Goal: Task Accomplishment & Management: Complete application form

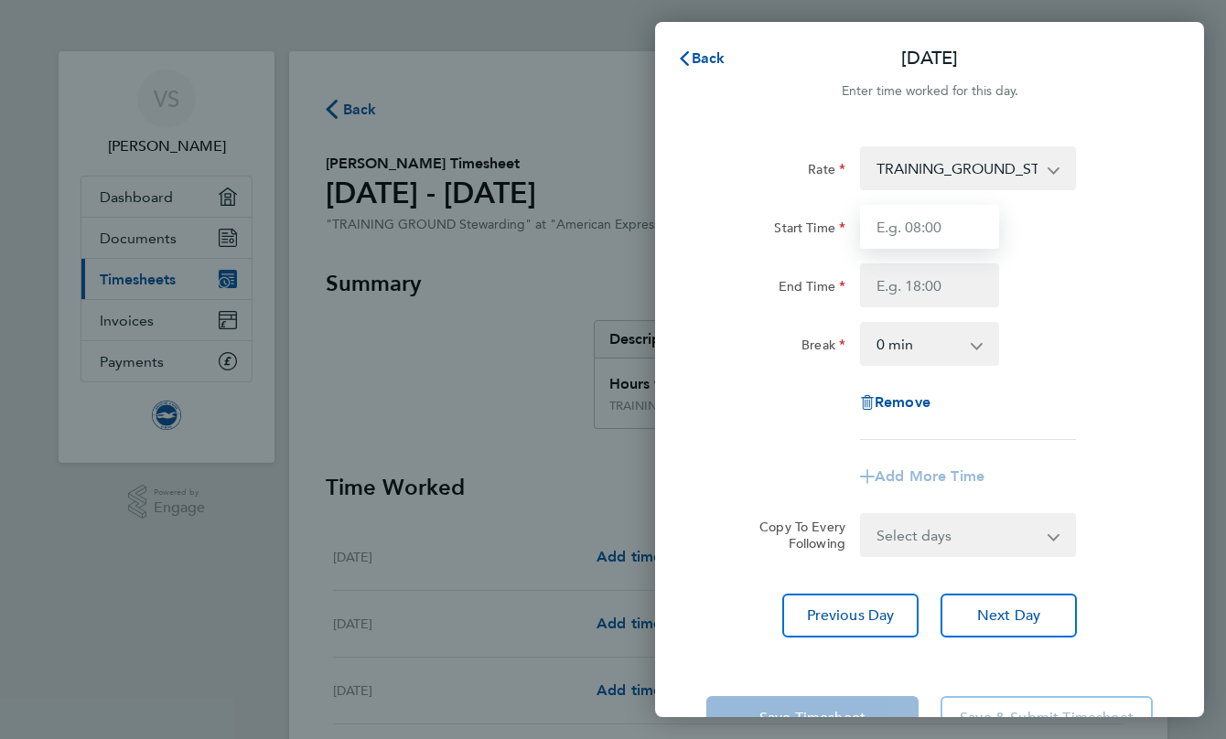
click at [944, 219] on input "Start Time" at bounding box center [929, 227] width 139 height 44
type input "08:00"
click at [939, 292] on input "End Time" at bounding box center [929, 286] width 139 height 44
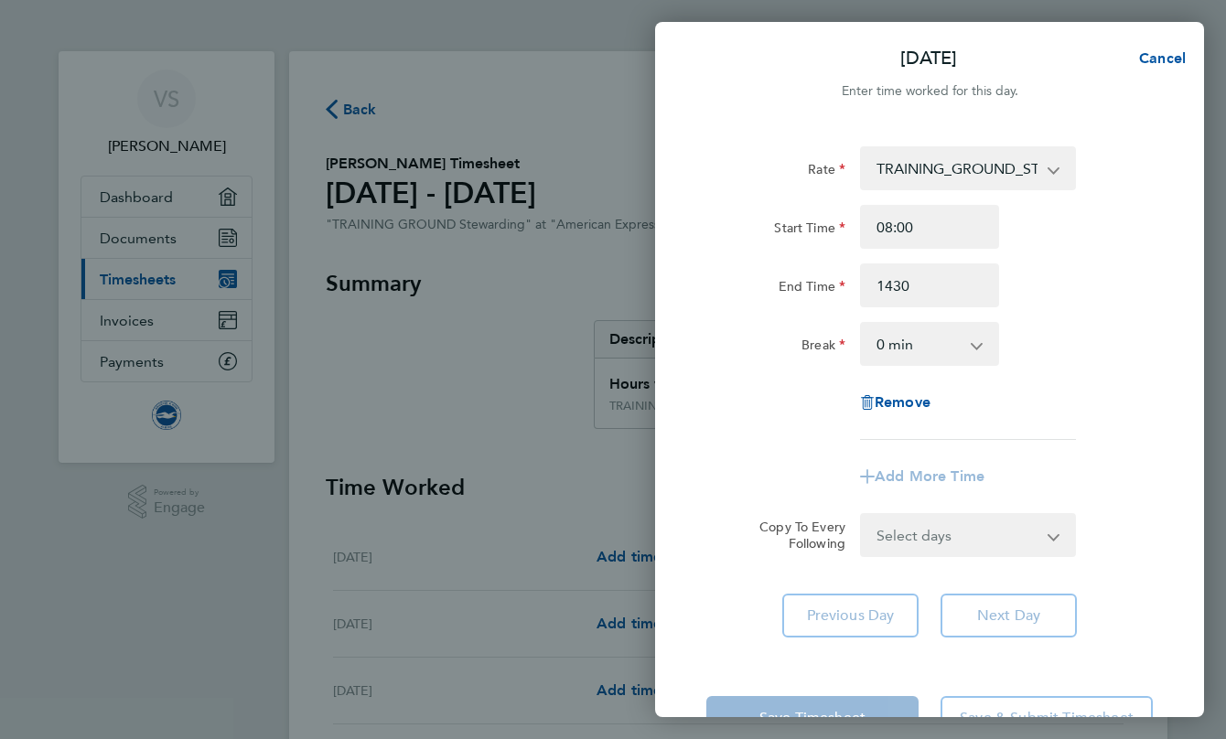
type input "14:30"
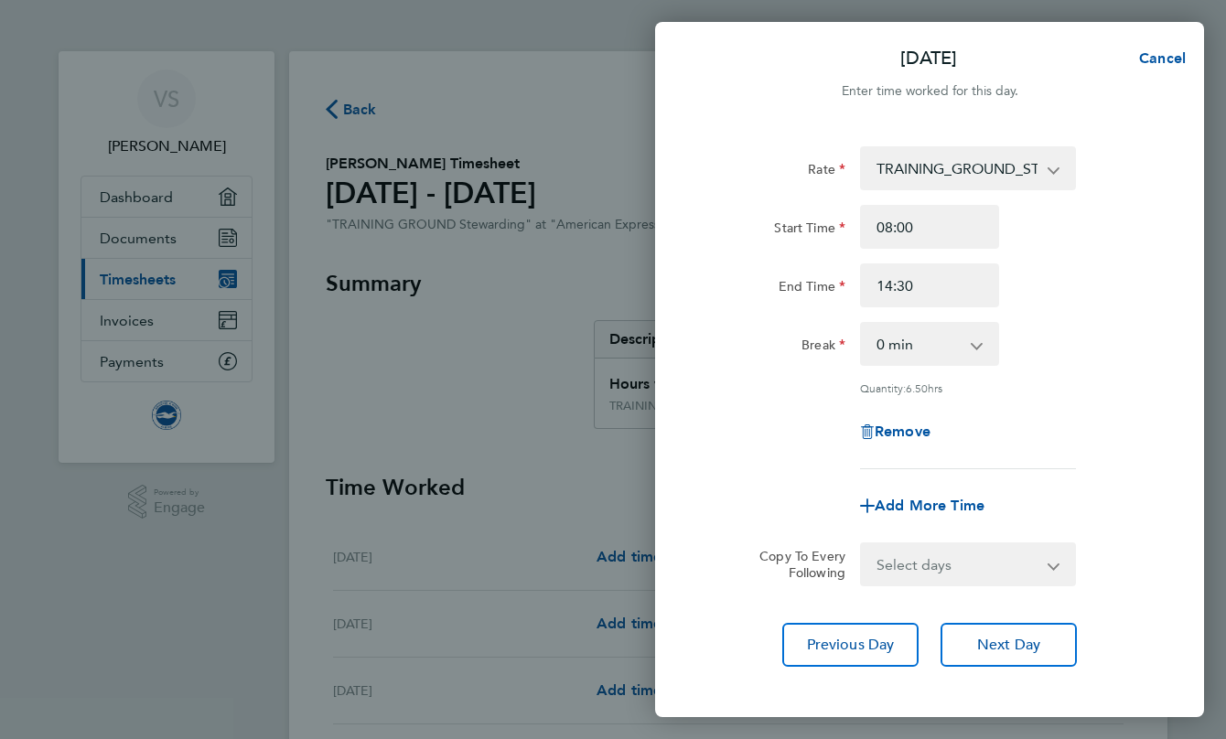
click at [1109, 314] on div "Rate TRAINING_GROUND_STEWARDING - 12.98 Start Time 08:00 End Time 14:30 Break 0…" at bounding box center [929, 307] width 447 height 323
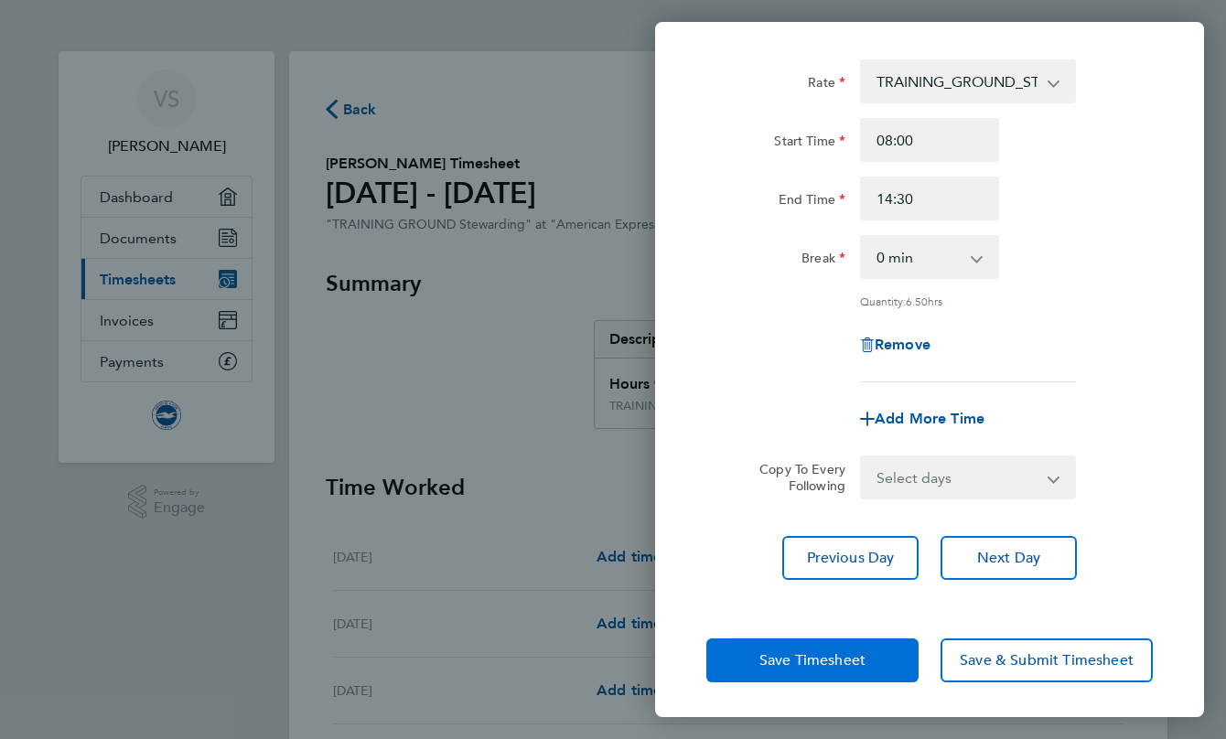
click at [803, 658] on span "Save Timesheet" at bounding box center [813, 661] width 106 height 18
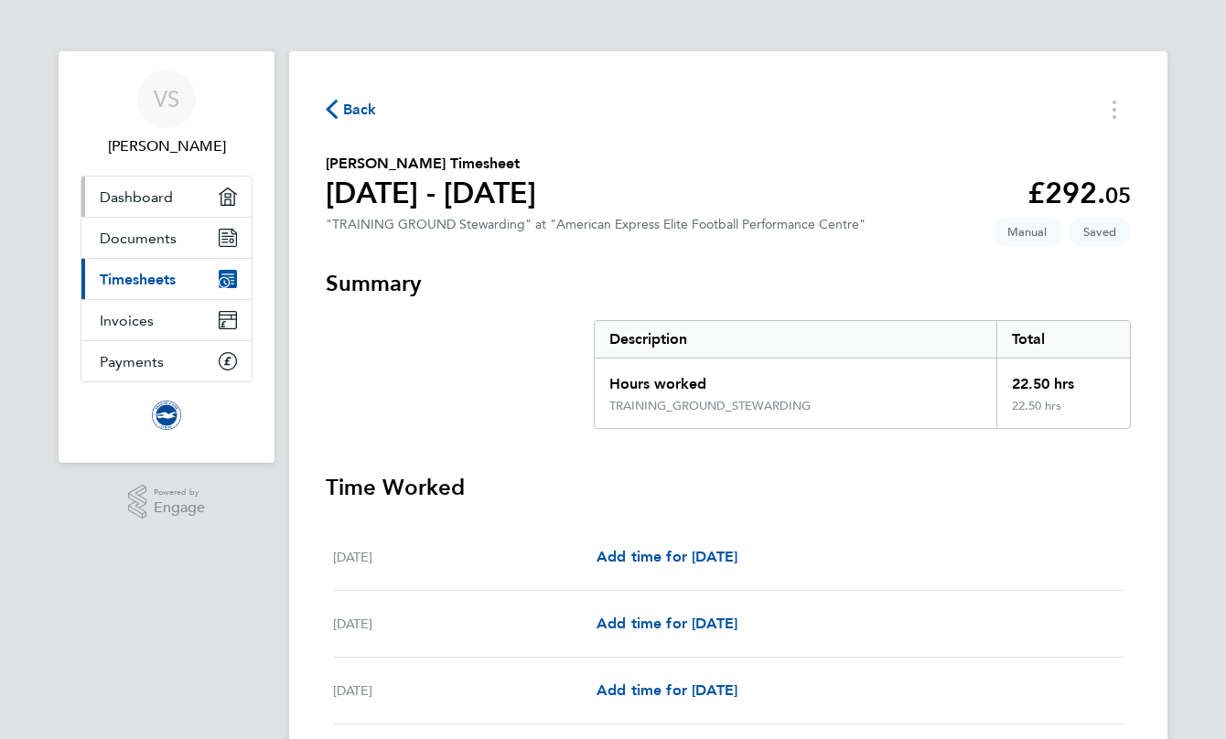
click at [127, 190] on span "Dashboard" at bounding box center [136, 197] width 73 height 17
